Goal: Find specific page/section: Find specific page/section

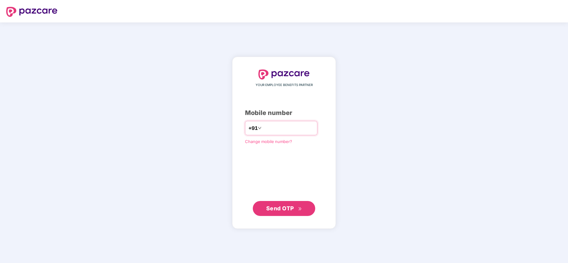
type input "**********"
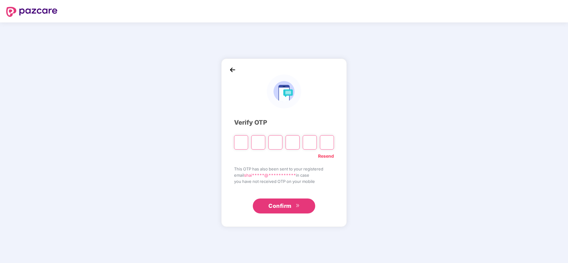
type input "*"
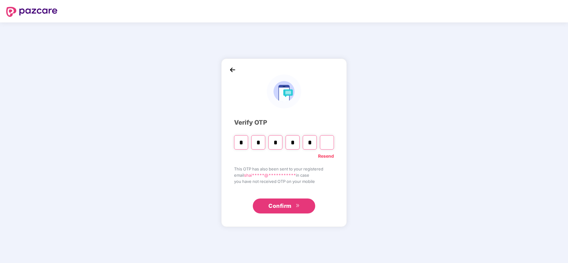
type input "*"
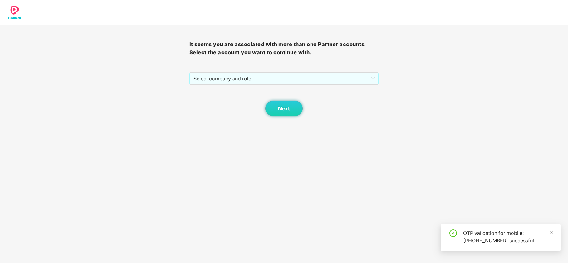
click at [221, 86] on div "Next" at bounding box center [283, 100] width 189 height 31
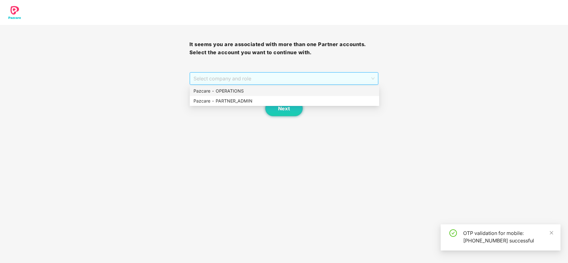
click at [220, 83] on span "Select company and role" at bounding box center [283, 79] width 181 height 12
click at [217, 99] on div "Pazcare - PARTNER_ADMIN" at bounding box center [284, 101] width 182 height 7
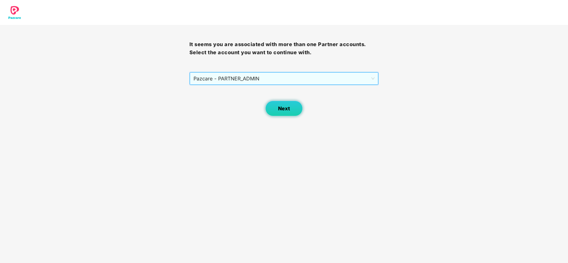
click at [275, 110] on button "Next" at bounding box center [283, 109] width 37 height 16
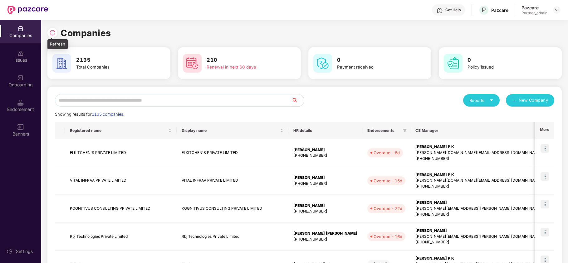
click at [54, 33] on img at bounding box center [52, 33] width 6 height 6
click at [204, 101] on input "text" at bounding box center [173, 100] width 236 height 12
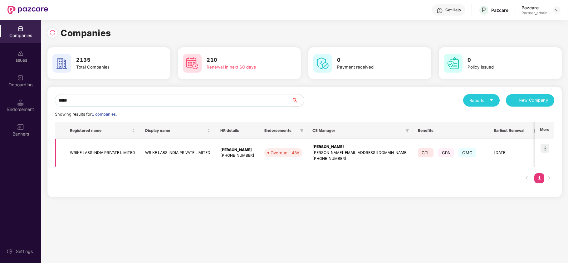
type input "*****"
click at [101, 150] on td "WRIKE LABS INDIA PRIVATE LIMITED" at bounding box center [102, 153] width 75 height 28
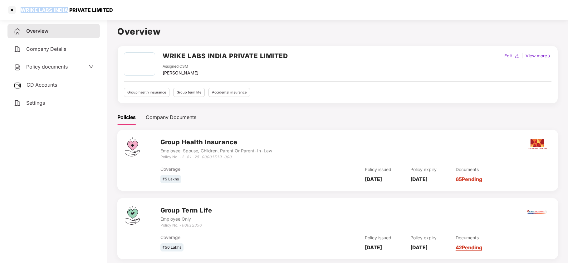
drag, startPoint x: 20, startPoint y: 10, endPoint x: 66, endPoint y: 17, distance: 46.7
click at [66, 17] on div "WRIKE LABS INDIA PRIVATE LIMITED" at bounding box center [284, 10] width 568 height 20
copy div "WRIKE LABS [GEOGRAPHIC_DATA]"
click at [44, 64] on span "Policy documents" at bounding box center [46, 67] width 41 height 6
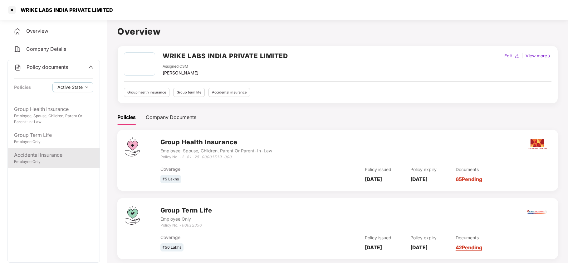
click at [49, 159] on div "Employee Only" at bounding box center [53, 162] width 79 height 6
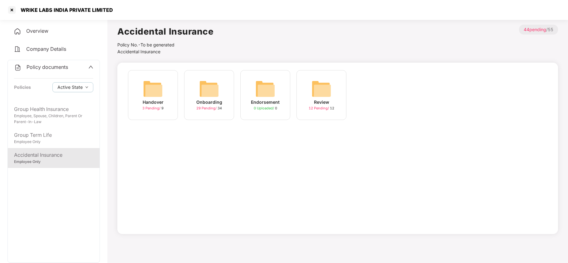
click at [205, 94] on img at bounding box center [209, 89] width 20 height 20
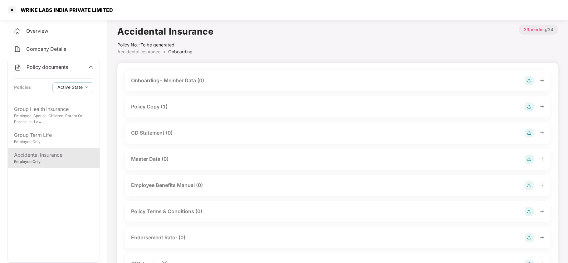
click at [161, 108] on div "Policy Copy (1)" at bounding box center [149, 107] width 36 height 8
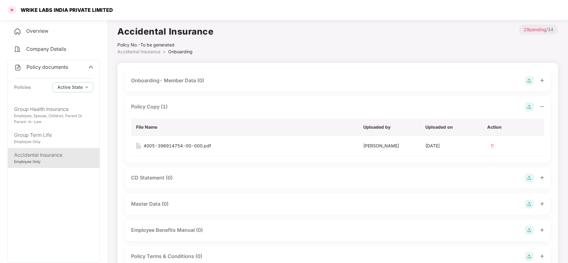
click at [12, 9] on div at bounding box center [12, 10] width 10 height 10
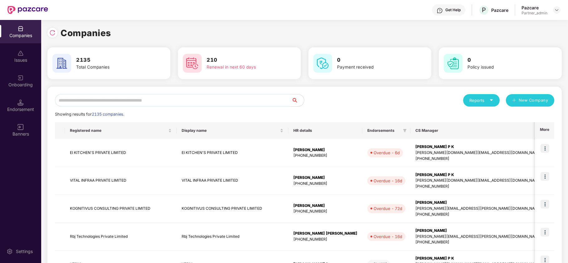
click at [150, 98] on input "text" at bounding box center [173, 100] width 236 height 12
paste input "**********"
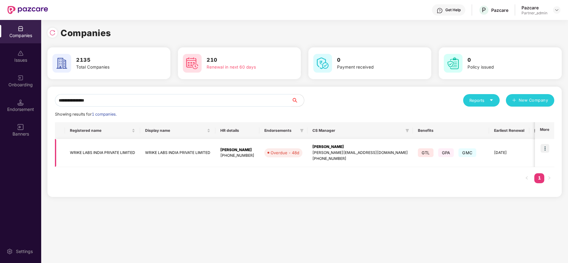
type input "**********"
click at [546, 148] on img at bounding box center [544, 148] width 9 height 9
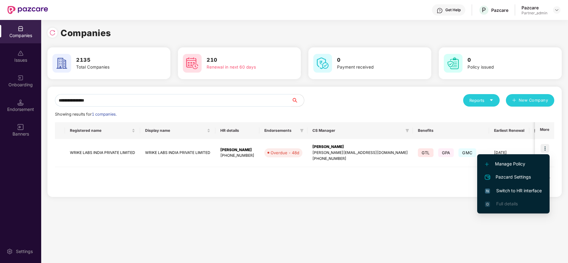
click at [514, 187] on span "Switch to HR interface" at bounding box center [513, 190] width 57 height 7
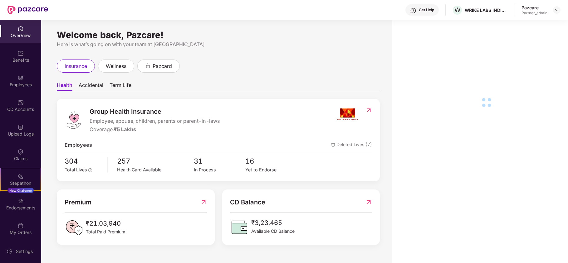
click at [12, 57] on div "Benefits" at bounding box center [20, 60] width 41 height 6
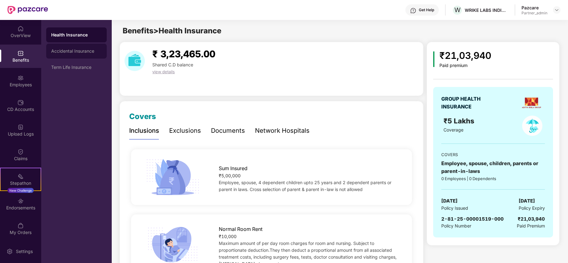
click at [75, 57] on div "Accidental Insurance" at bounding box center [76, 51] width 61 height 15
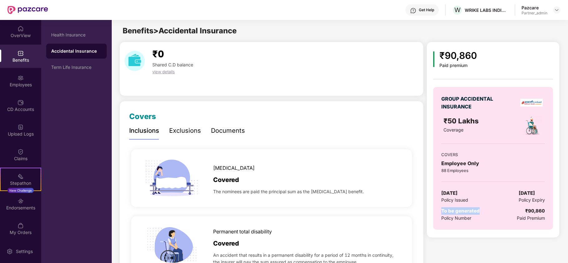
drag, startPoint x: 483, startPoint y: 213, endPoint x: 431, endPoint y: 215, distance: 52.4
click at [431, 215] on div "₹90,860 Paid premium GROUP ACCIDENTAL INSURANCE ₹50 Lakhs Coverage COVERS Emplo…" at bounding box center [492, 140] width 133 height 196
click at [60, 65] on div "Term Life Insurance" at bounding box center [76, 67] width 51 height 5
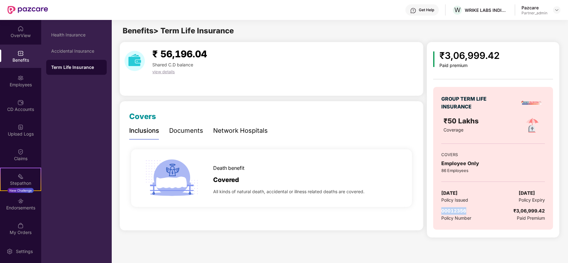
drag, startPoint x: 465, startPoint y: 212, endPoint x: 439, endPoint y: 214, distance: 26.2
click at [439, 214] on div "GROUP TERM LIFE INSURANCE ₹50 Lakhs Coverage COVERS Employee Only 86 Employees …" at bounding box center [493, 158] width 120 height 143
click at [9, 100] on div "CD Accounts" at bounding box center [20, 105] width 41 height 23
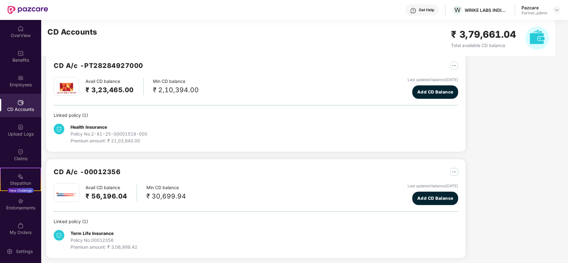
scroll to position [14, 0]
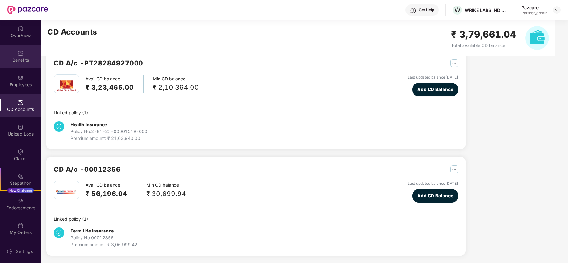
click at [10, 57] on div "Benefits" at bounding box center [20, 60] width 41 height 6
